Goal: Task Accomplishment & Management: Use online tool/utility

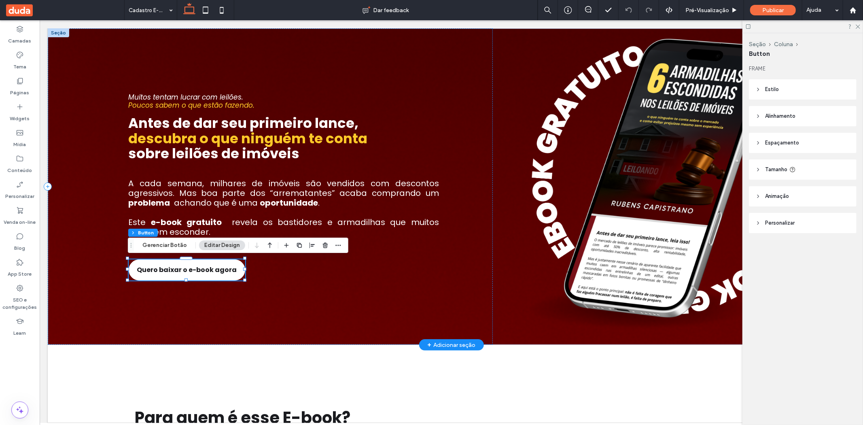
click at [192, 268] on span "Quero baixar o e-book agora" at bounding box center [186, 269] width 100 height 18
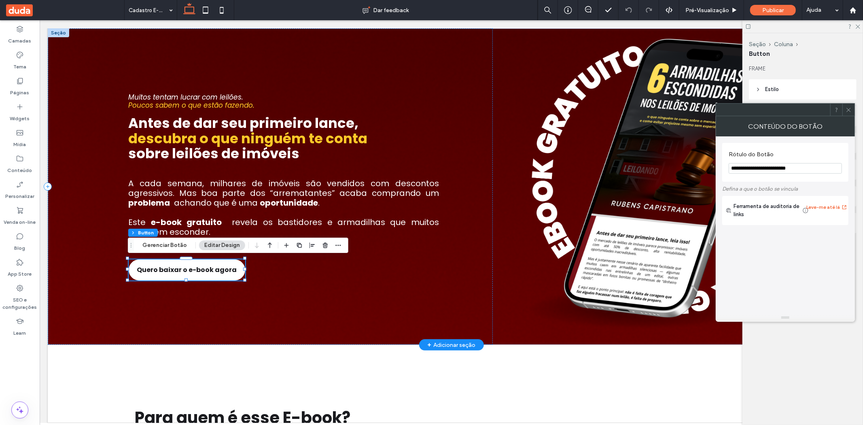
type input "*"
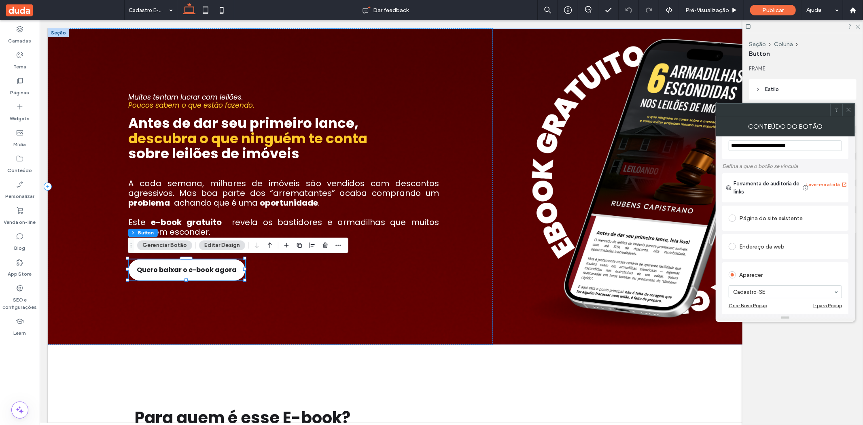
scroll to position [135, 0]
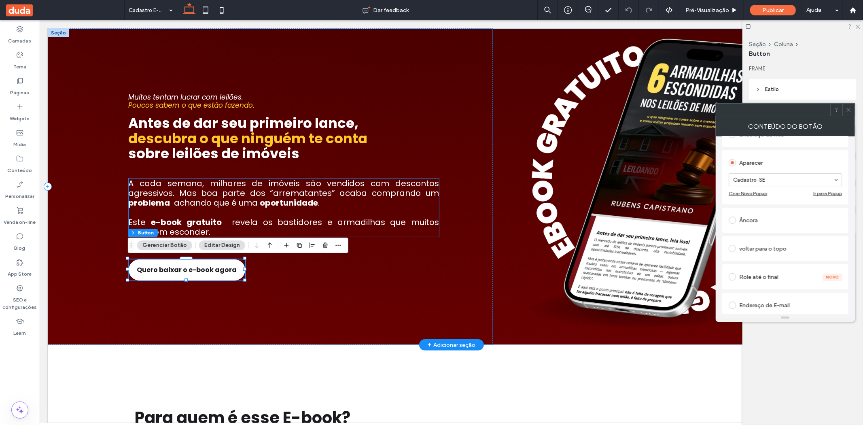
click at [350, 224] on span "revela os bastidores e armadilhas que muitos preferem esconder." at bounding box center [283, 226] width 311 height 21
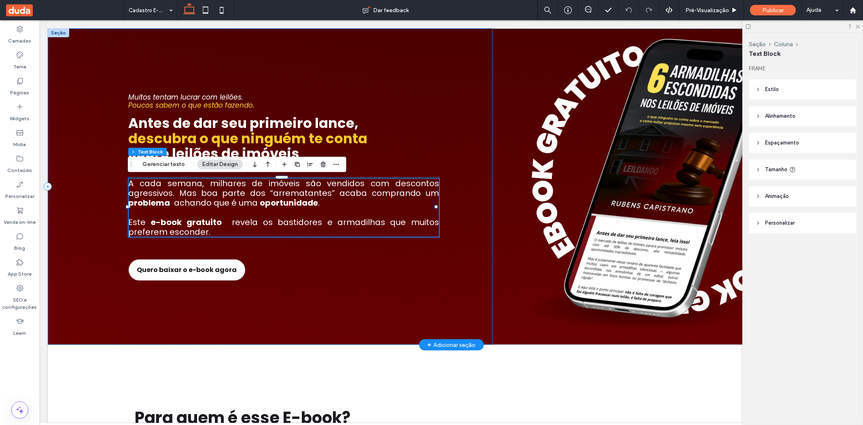
click at [418, 271] on div "Quero baixar o e-book agora Muitos tentam lucrar com leilões. ﻿ Poucos sabem o …" at bounding box center [269, 186] width 445 height 317
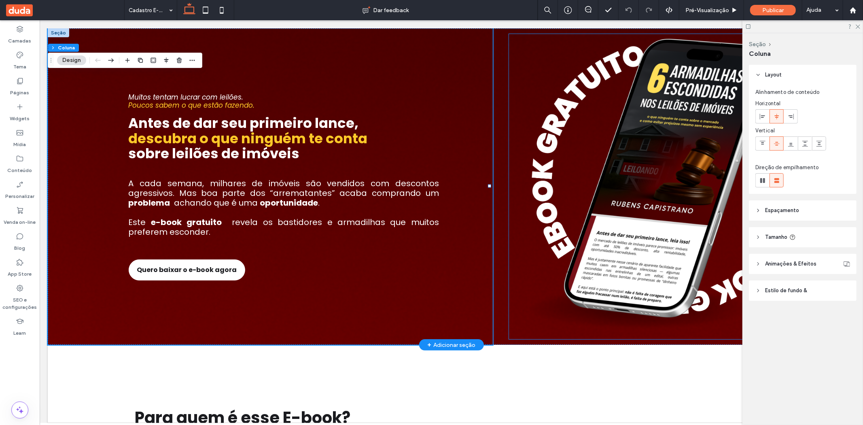
click at [664, 127] on img at bounding box center [669, 186] width 320 height 305
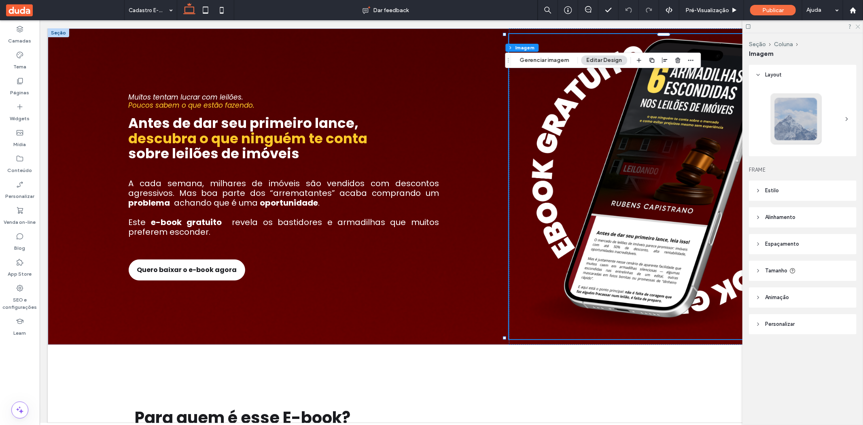
click at [857, 25] on use at bounding box center [858, 27] width 4 height 4
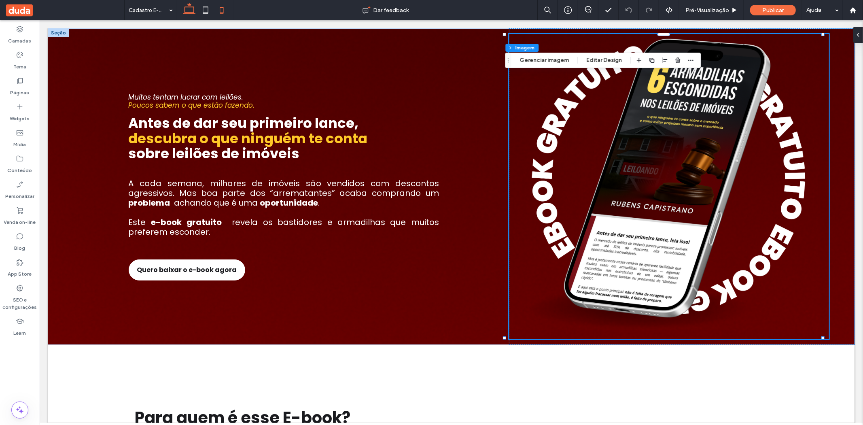
click at [221, 11] on icon at bounding box center [222, 10] width 16 height 16
type input "**"
type input "****"
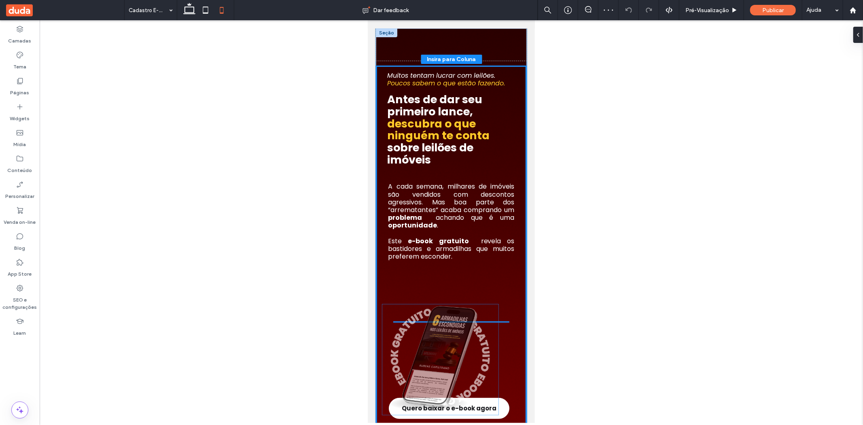
drag, startPoint x: 448, startPoint y: 94, endPoint x: 440, endPoint y: 354, distance: 260.0
type input "**"
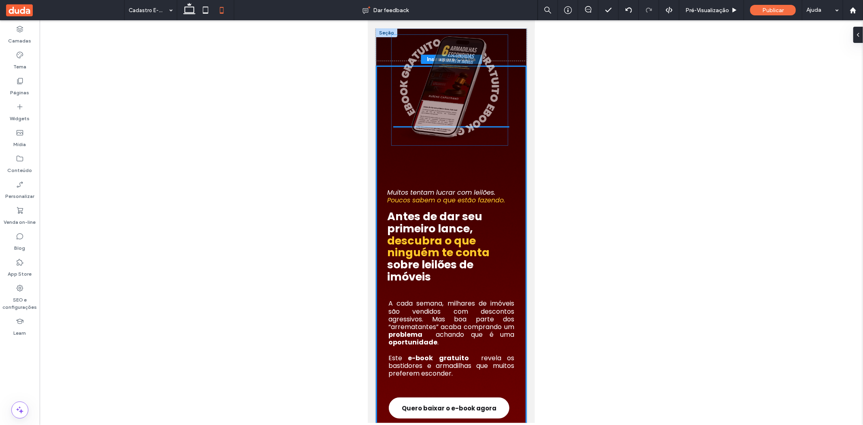
drag, startPoint x: 441, startPoint y: 217, endPoint x: 440, endPoint y: 81, distance: 135.6
type input "****"
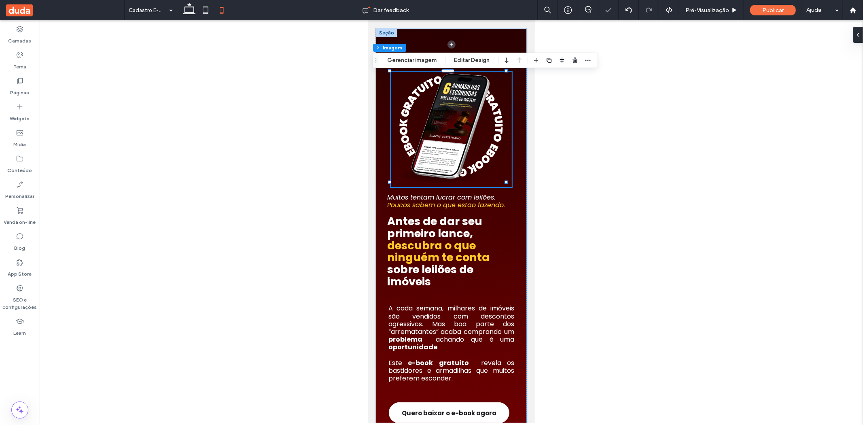
click at [583, 98] on div at bounding box center [452, 221] width 824 height 403
click at [342, 98] on div at bounding box center [452, 221] width 824 height 403
click at [777, 8] on span "Publicar" at bounding box center [773, 10] width 21 height 7
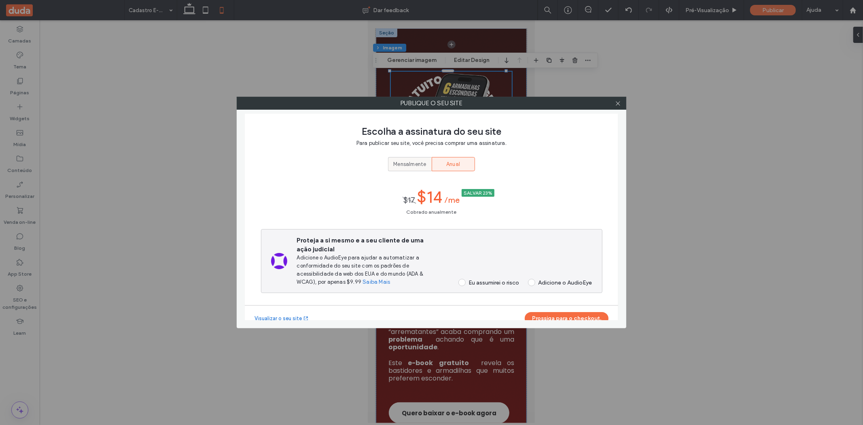
click at [410, 165] on span "Mensalmente" at bounding box center [409, 164] width 33 height 8
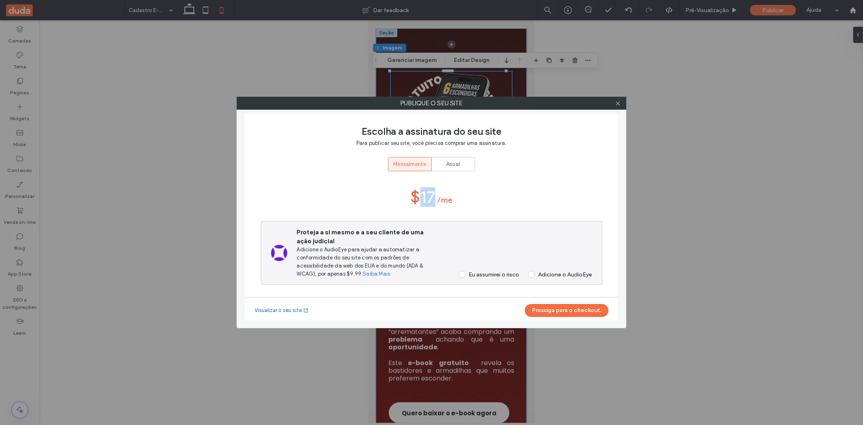
drag, startPoint x: 418, startPoint y: 195, endPoint x: 436, endPoint y: 197, distance: 18.7
click at [431, 196] on div "$17 /Me" at bounding box center [432, 196] width 42 height 19
click at [620, 103] on icon at bounding box center [618, 103] width 6 height 6
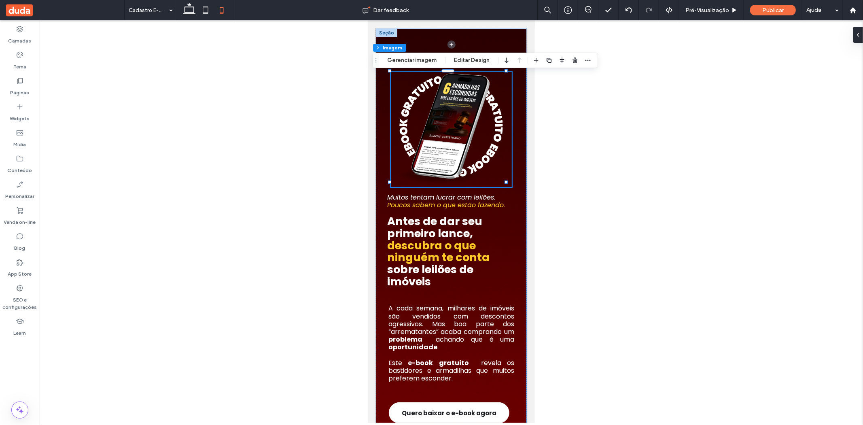
click at [589, 142] on div at bounding box center [452, 221] width 824 height 403
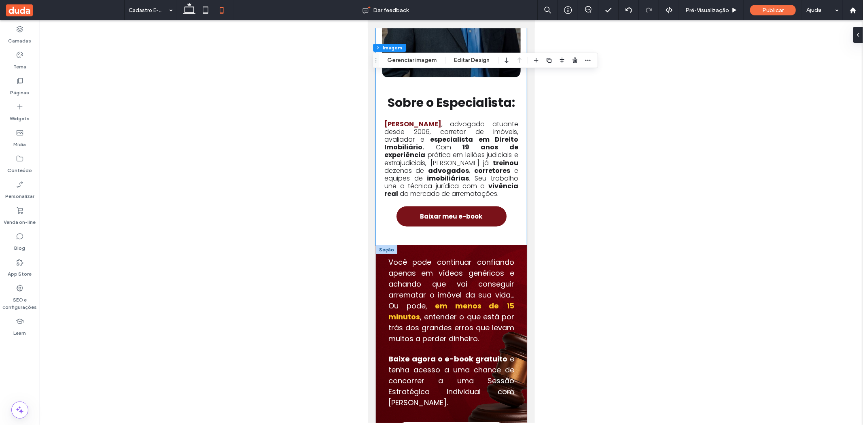
scroll to position [989, 0]
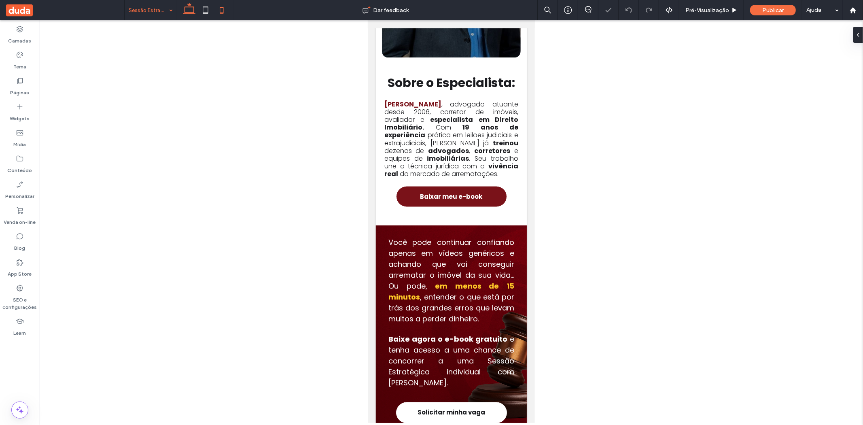
click at [190, 13] on use at bounding box center [189, 8] width 12 height 11
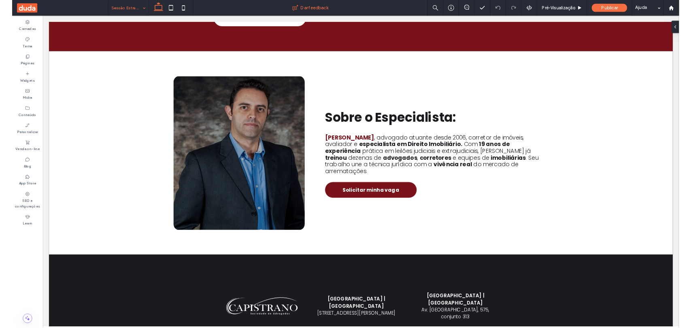
scroll to position [819, 0]
